Goal: Information Seeking & Learning: Check status

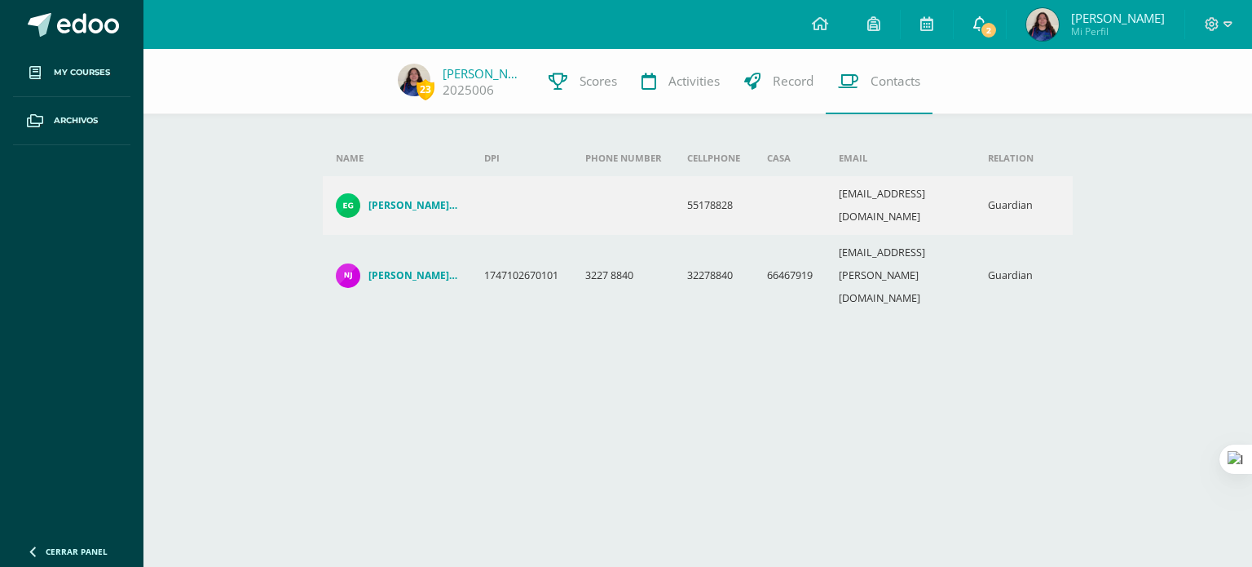
click at [998, 28] on span "2" at bounding box center [989, 30] width 18 height 18
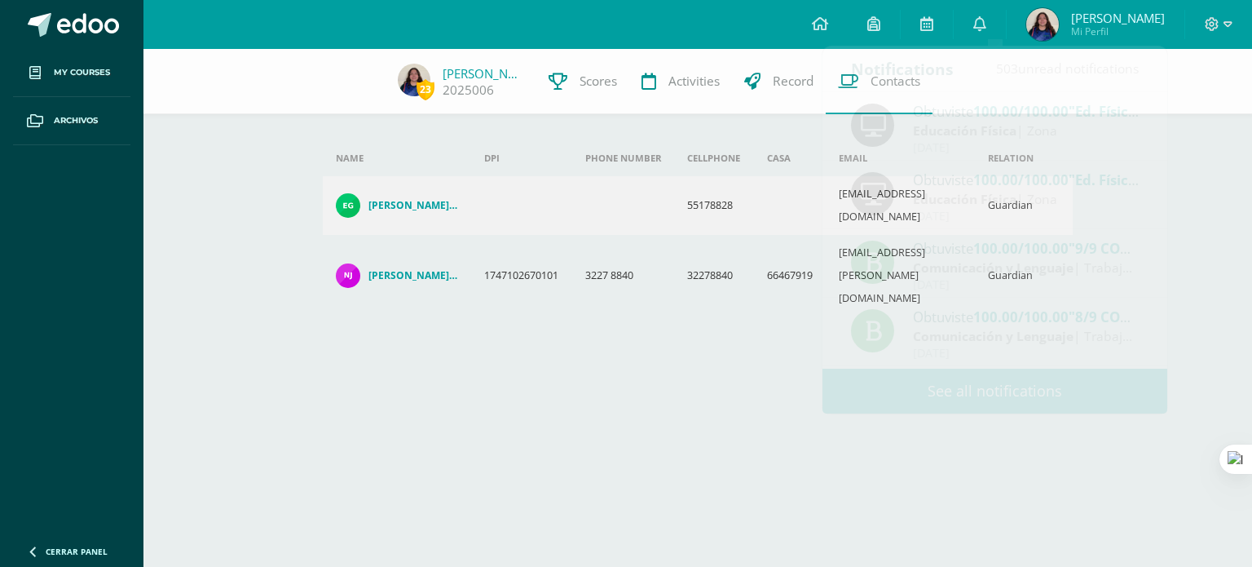
click at [1213, 135] on div "23 Sofía González 2025006 Scores Activities Record Contacts Add new guardian Ad…" at bounding box center [698, 213] width 1109 height 329
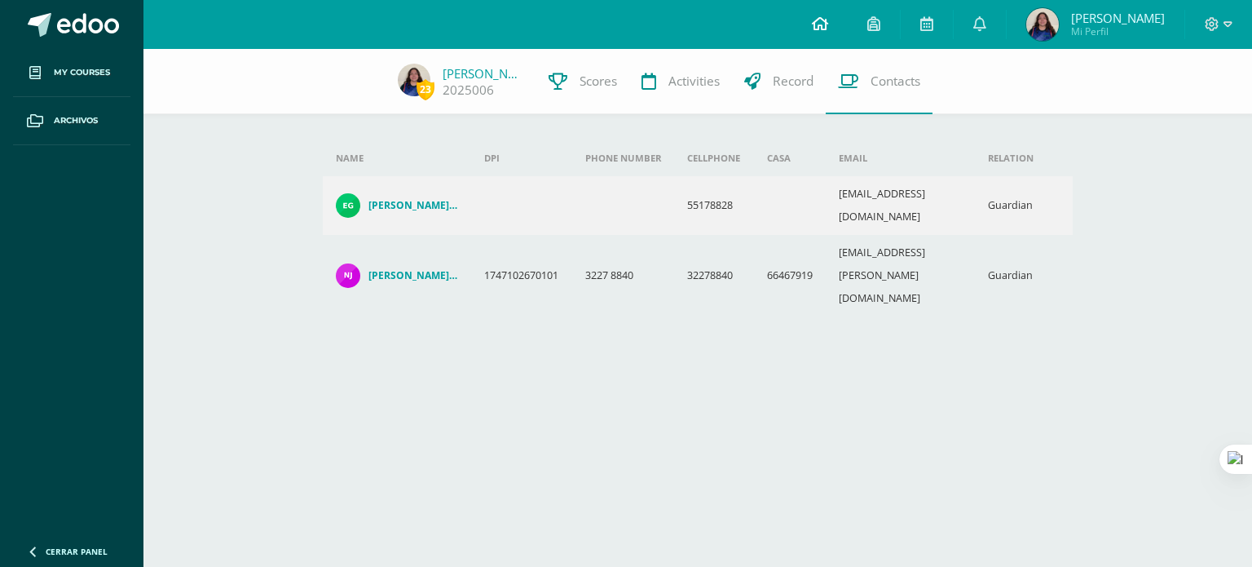
click at [828, 27] on icon at bounding box center [820, 23] width 16 height 15
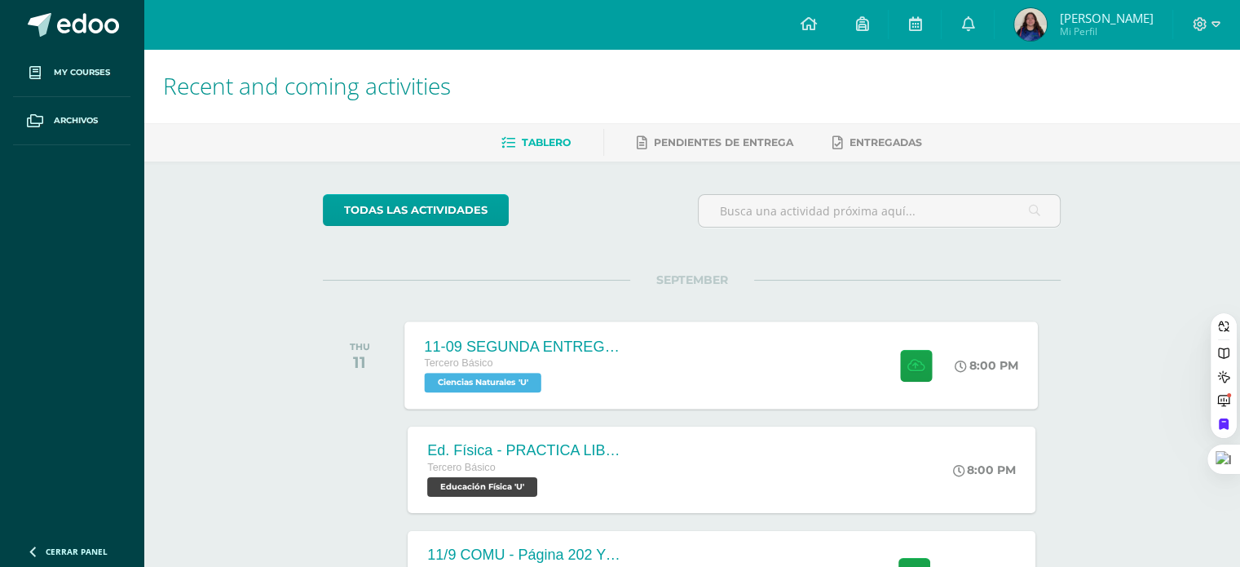
click at [779, 356] on div "11-09 SEGUNDA ENTREGA DE GUÍA Tercero Básico Ciencias Naturales 'U' 8:00 PM 11-…" at bounding box center [722, 364] width 634 height 87
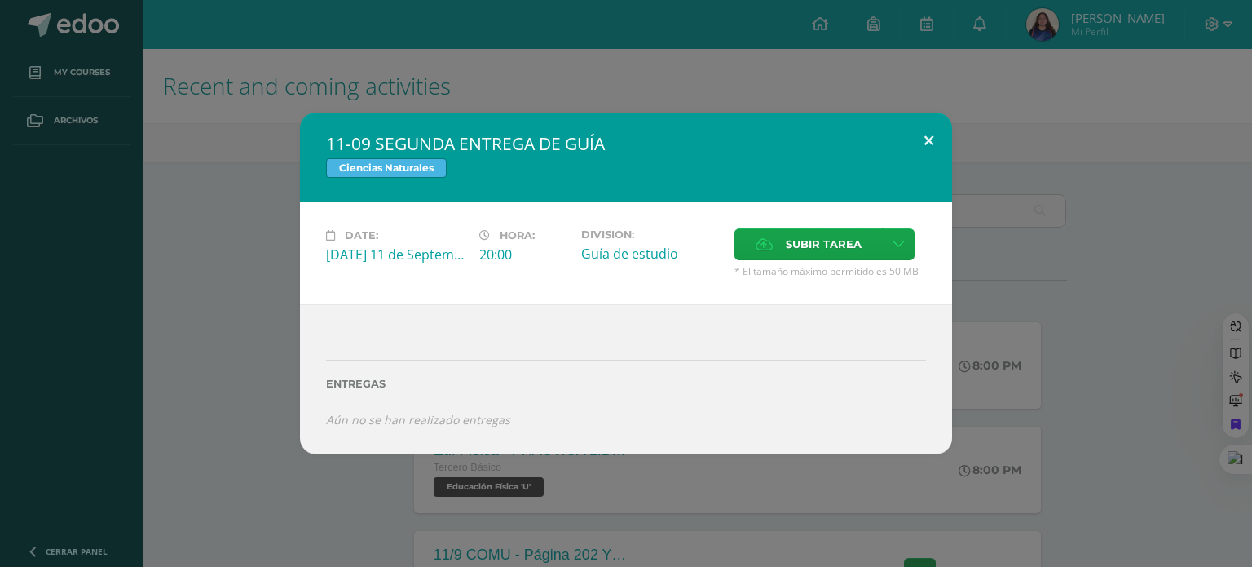
click at [917, 142] on button at bounding box center [929, 140] width 46 height 55
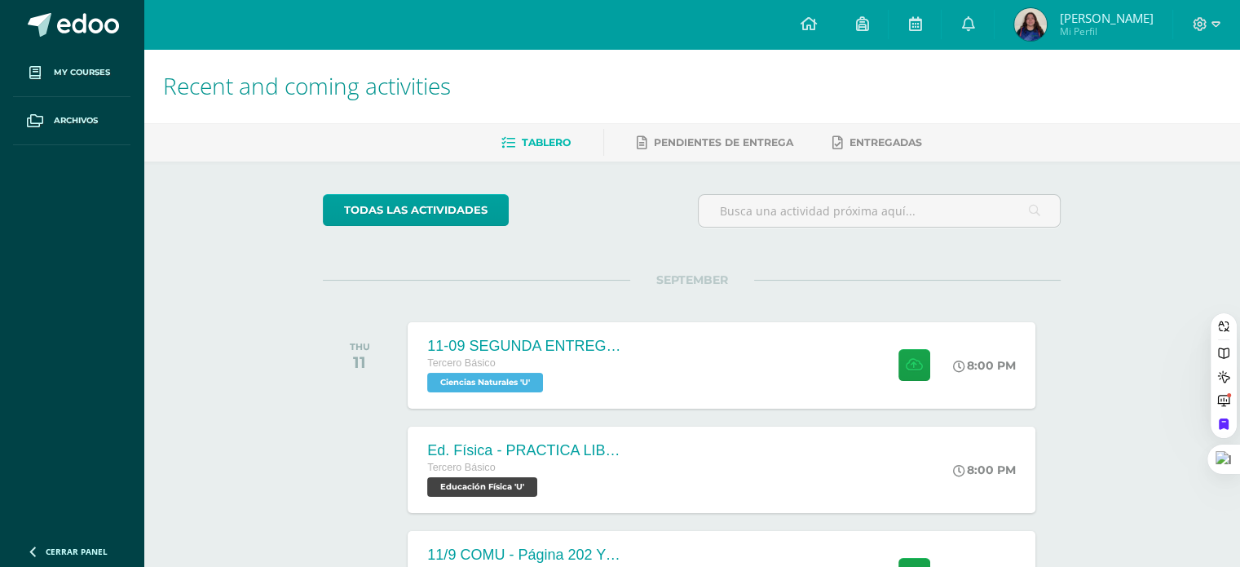
click at [1118, 20] on span "[PERSON_NAME]" at bounding box center [1106, 18] width 94 height 16
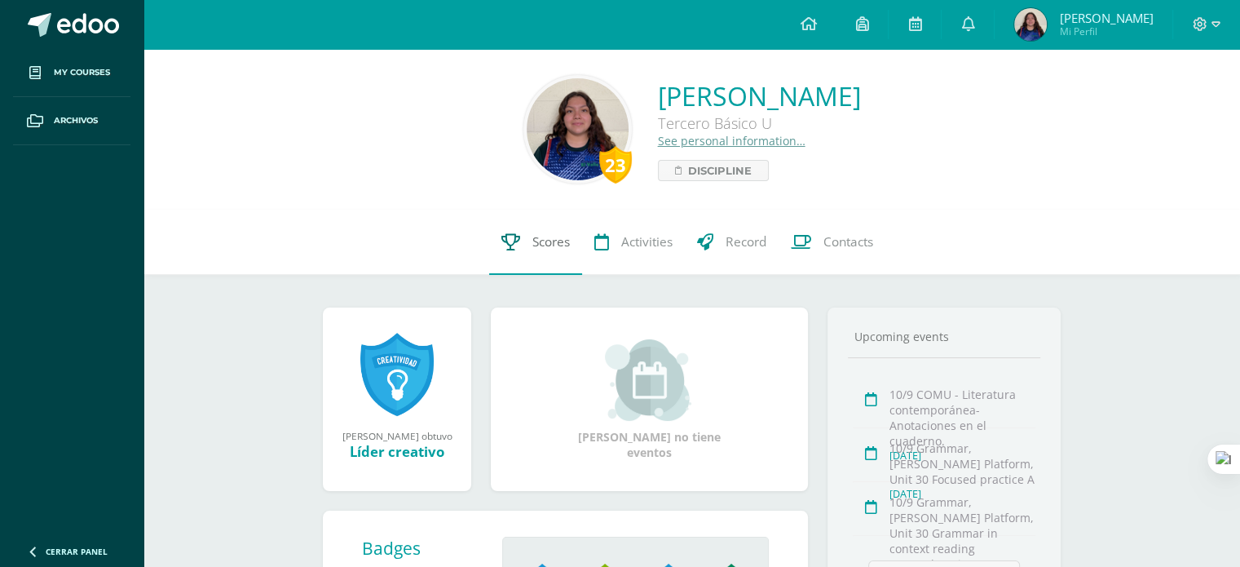
click at [561, 247] on span "Scores" at bounding box center [551, 241] width 38 height 17
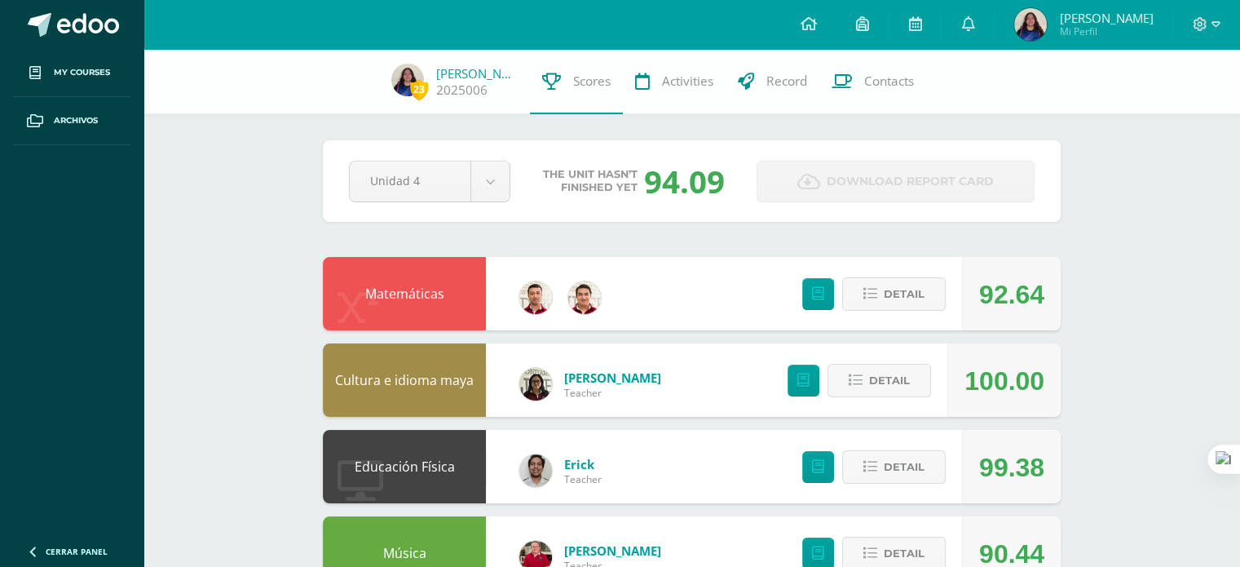
drag, startPoint x: 1236, startPoint y: 74, endPoint x: 1234, endPoint y: 104, distance: 30.3
click at [1234, 104] on div "23 Sofía González 2025006 Scores Activities Record Contacts" at bounding box center [620, 81] width 1240 height 65
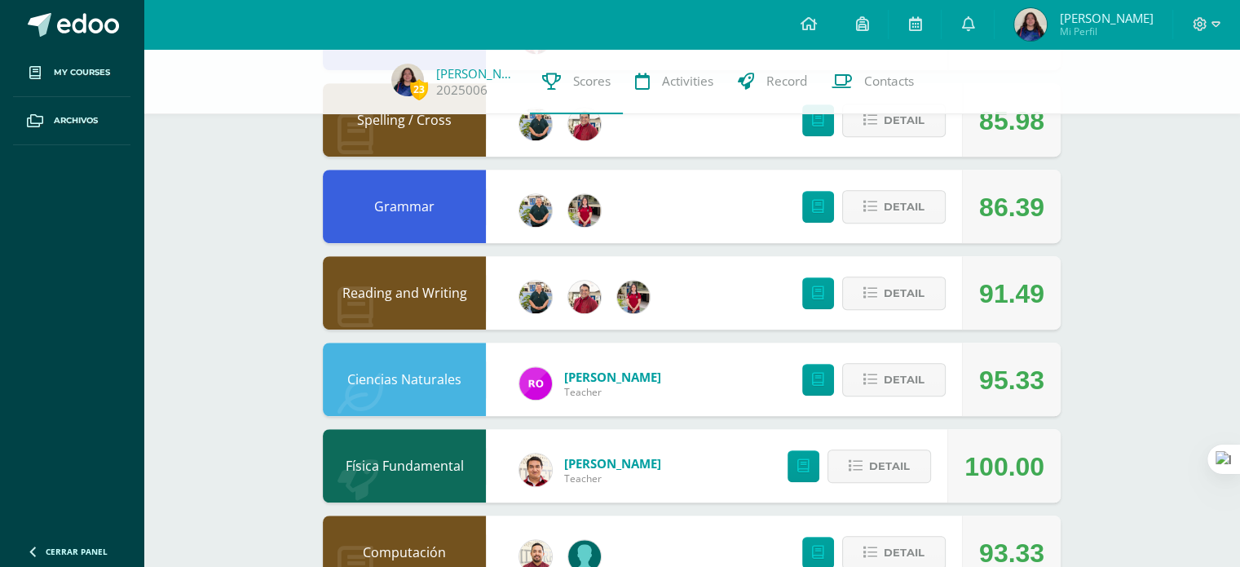
scroll to position [958, 0]
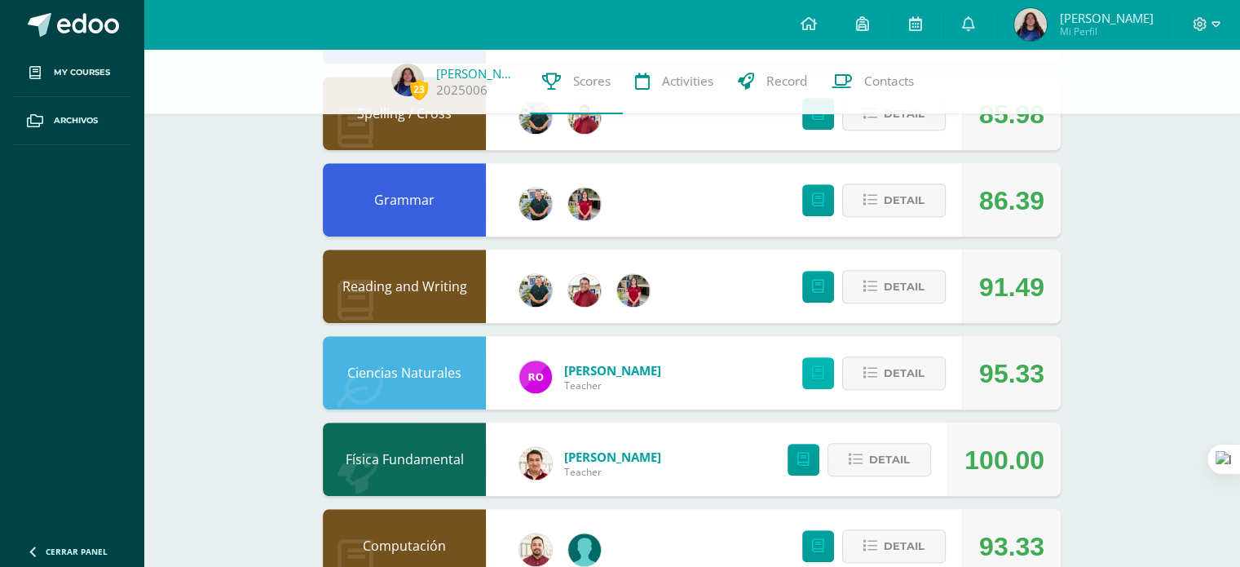
click at [822, 381] on link at bounding box center [818, 373] width 32 height 32
